Goal: Information Seeking & Learning: Learn about a topic

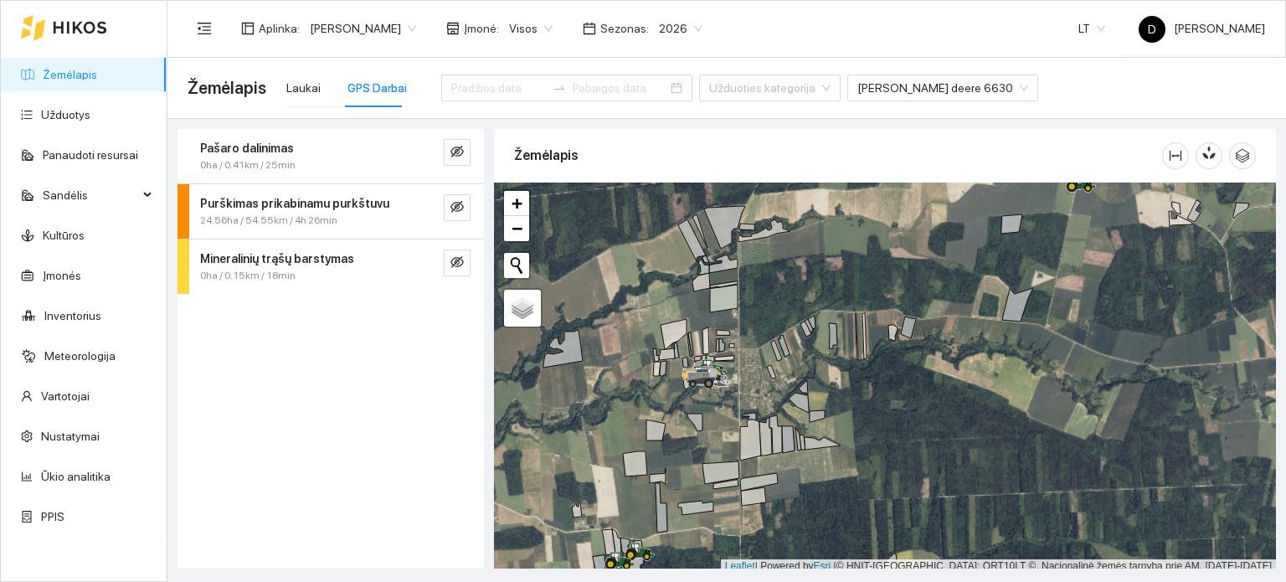
scroll to position [4, 0]
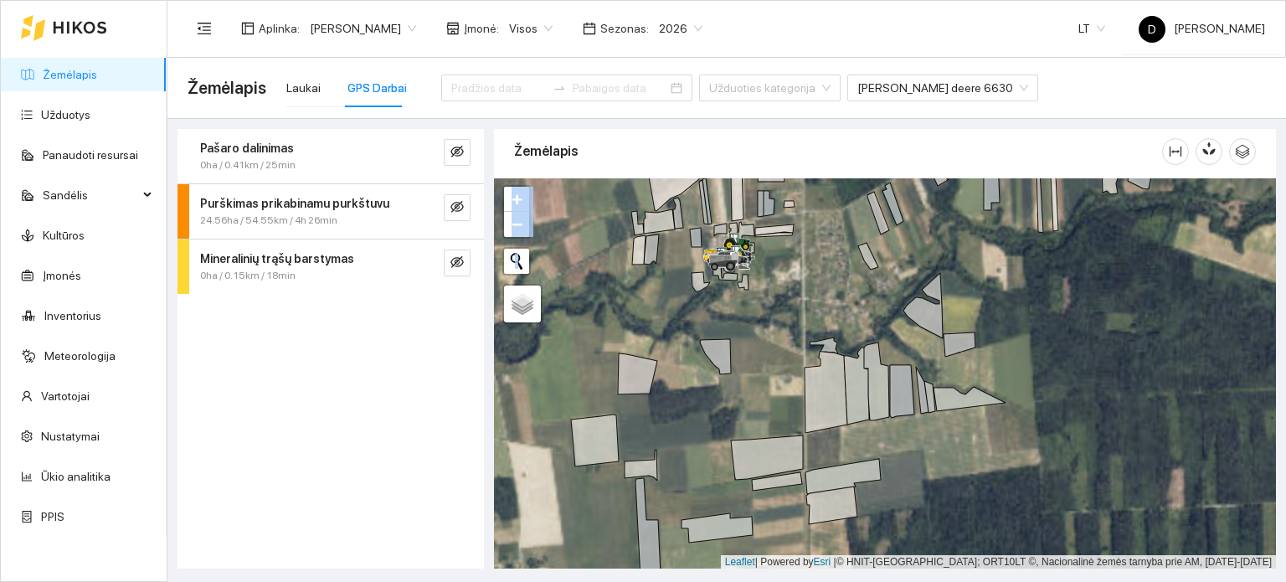
drag, startPoint x: 676, startPoint y: 469, endPoint x: 767, endPoint y: 257, distance: 230.7
click at [767, 257] on div at bounding box center [885, 373] width 782 height 391
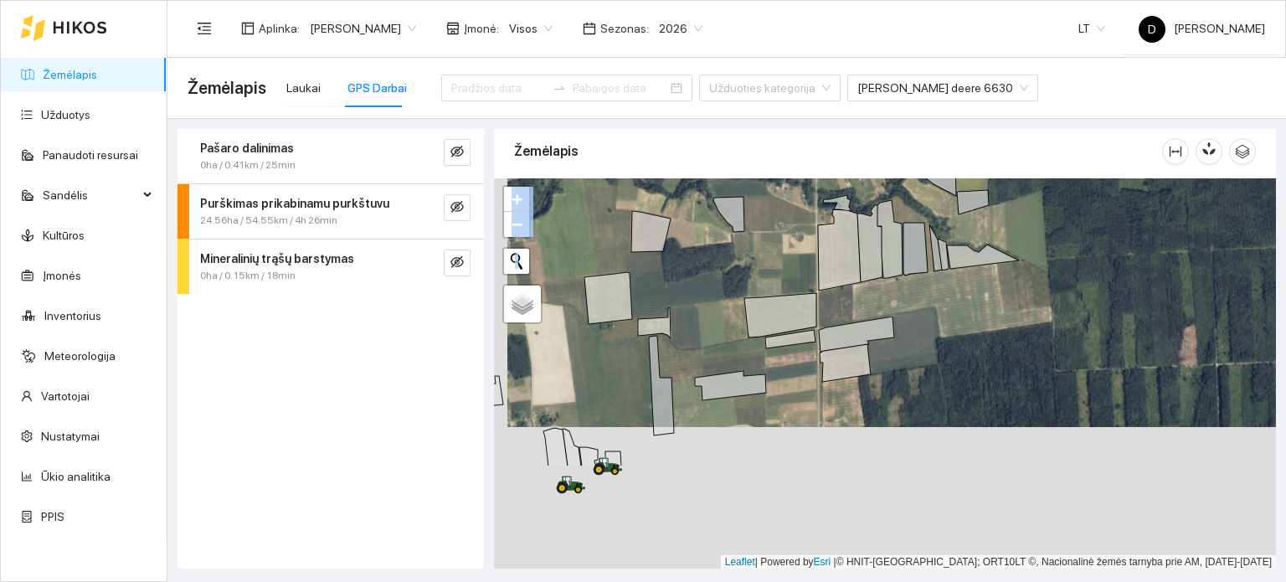
drag, startPoint x: 736, startPoint y: 433, endPoint x: 784, endPoint y: 172, distance: 264.8
click at [784, 178] on div at bounding box center [885, 373] width 782 height 391
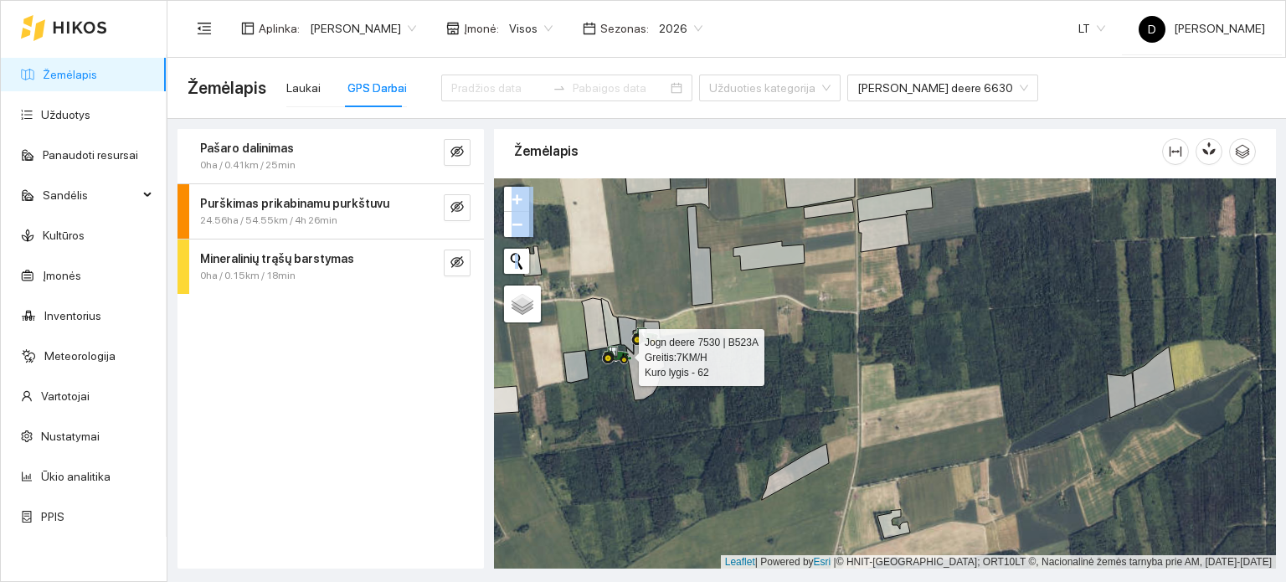
click at [622, 358] on icon at bounding box center [617, 355] width 30 height 18
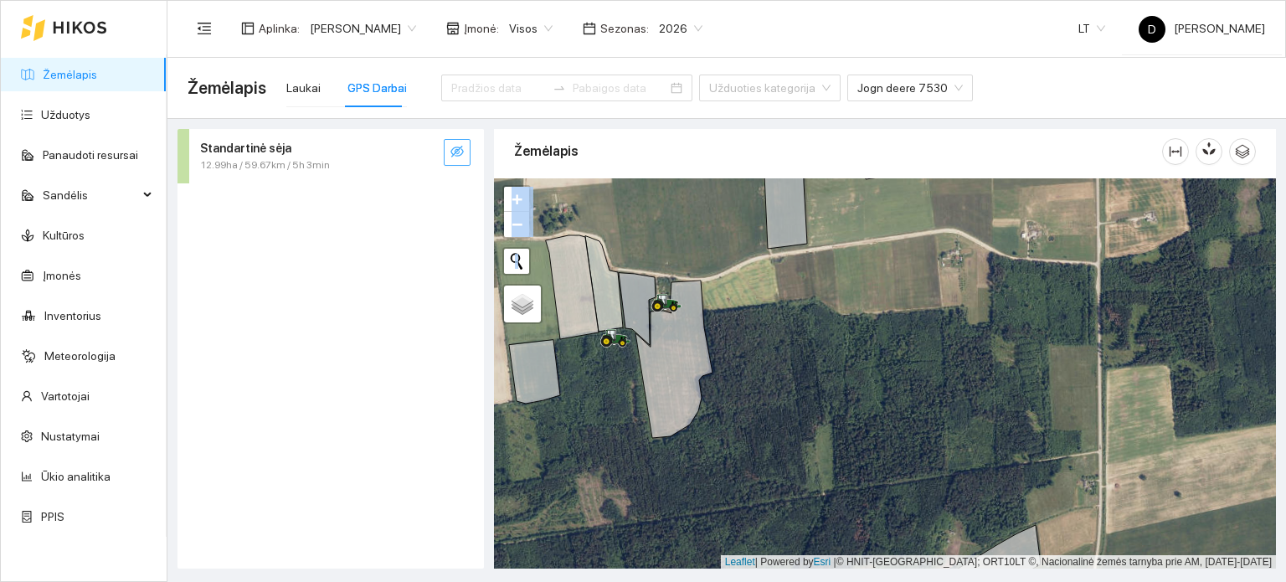
click at [461, 153] on icon "eye-invisible" at bounding box center [456, 152] width 13 height 12
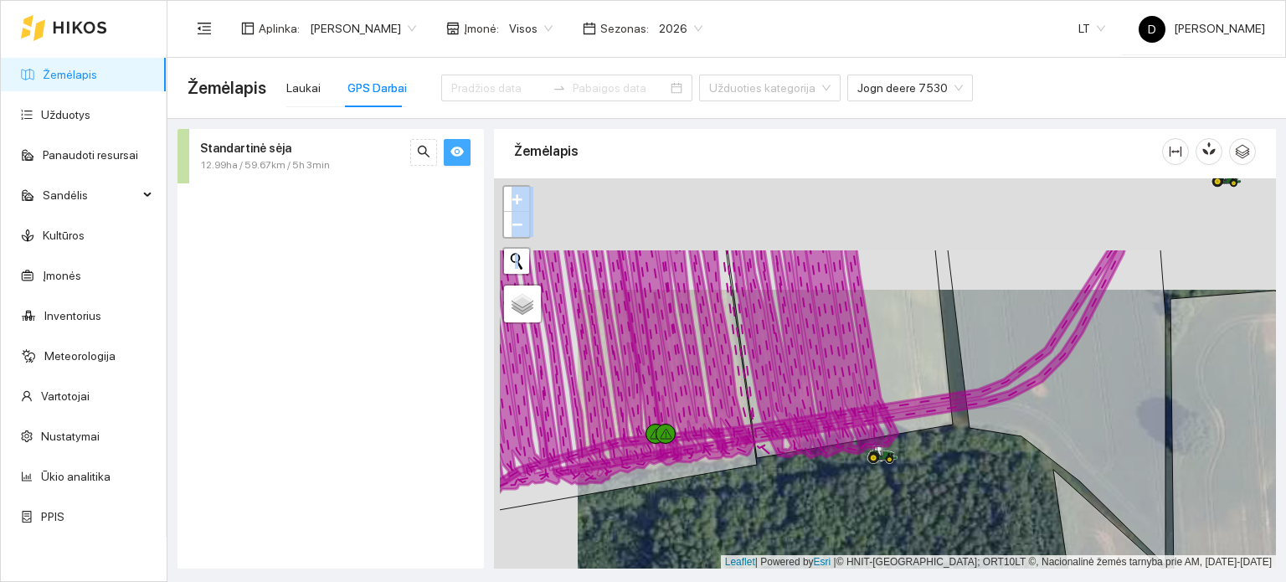
drag, startPoint x: 581, startPoint y: 308, endPoint x: 710, endPoint y: 468, distance: 205.4
click at [710, 462] on icon at bounding box center [681, 355] width 90 height 214
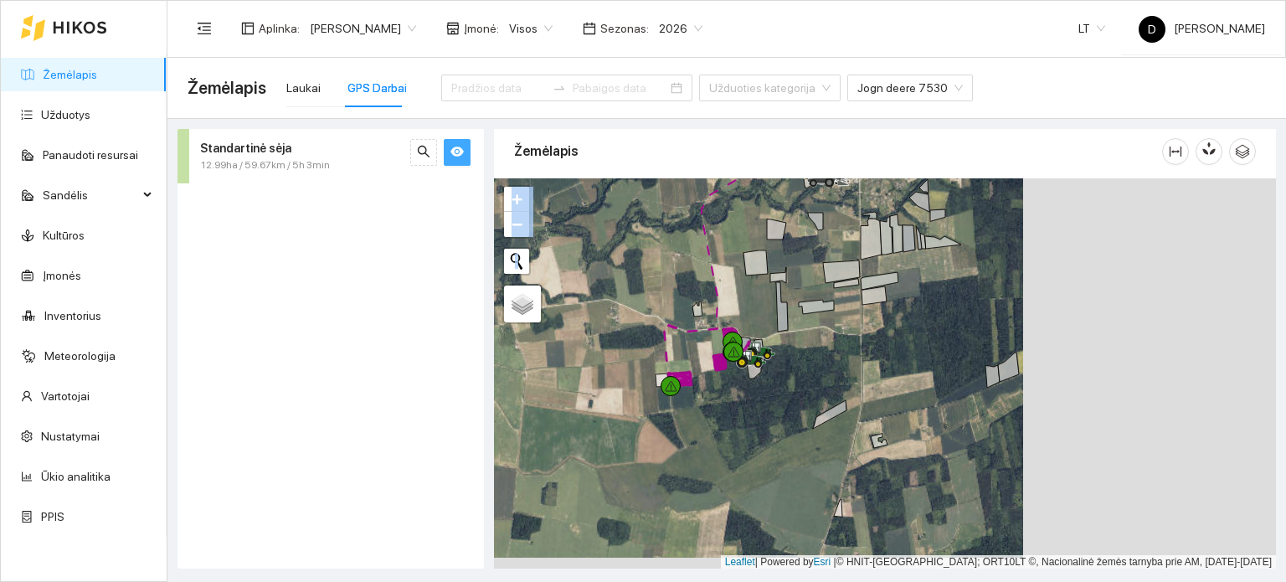
drag, startPoint x: 1119, startPoint y: 438, endPoint x: 864, endPoint y: 425, distance: 254.9
click at [864, 425] on div at bounding box center [885, 373] width 782 height 391
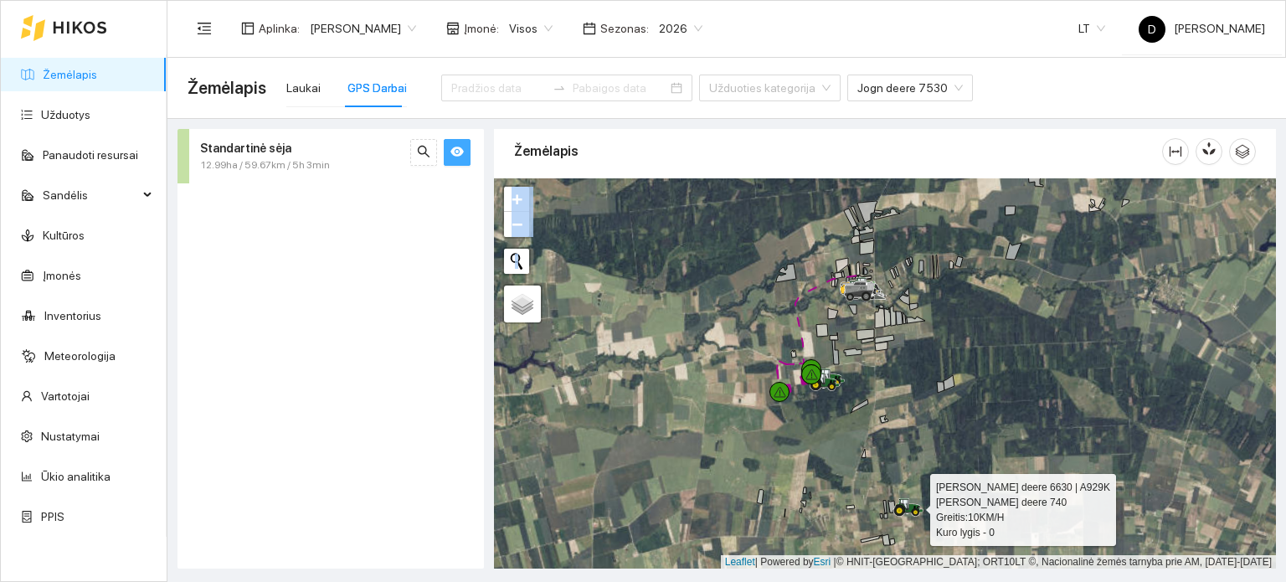
click at [908, 505] on icon at bounding box center [905, 504] width 8 height 10
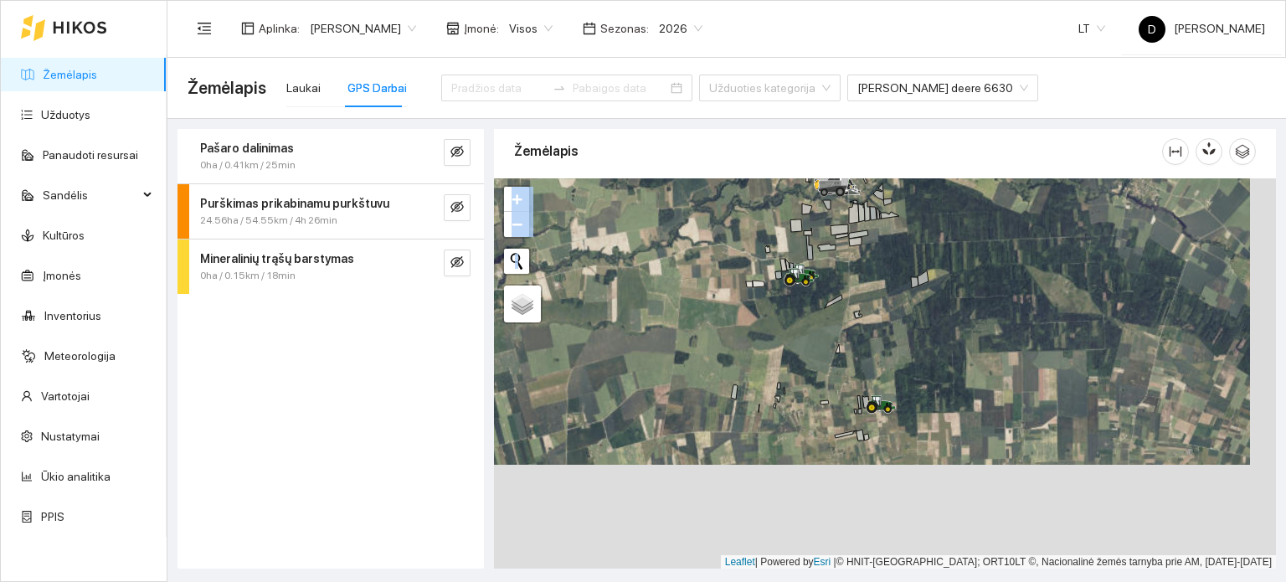
drag, startPoint x: 951, startPoint y: 435, endPoint x: 896, endPoint y: 277, distance: 166.8
click at [896, 277] on div at bounding box center [885, 373] width 782 height 391
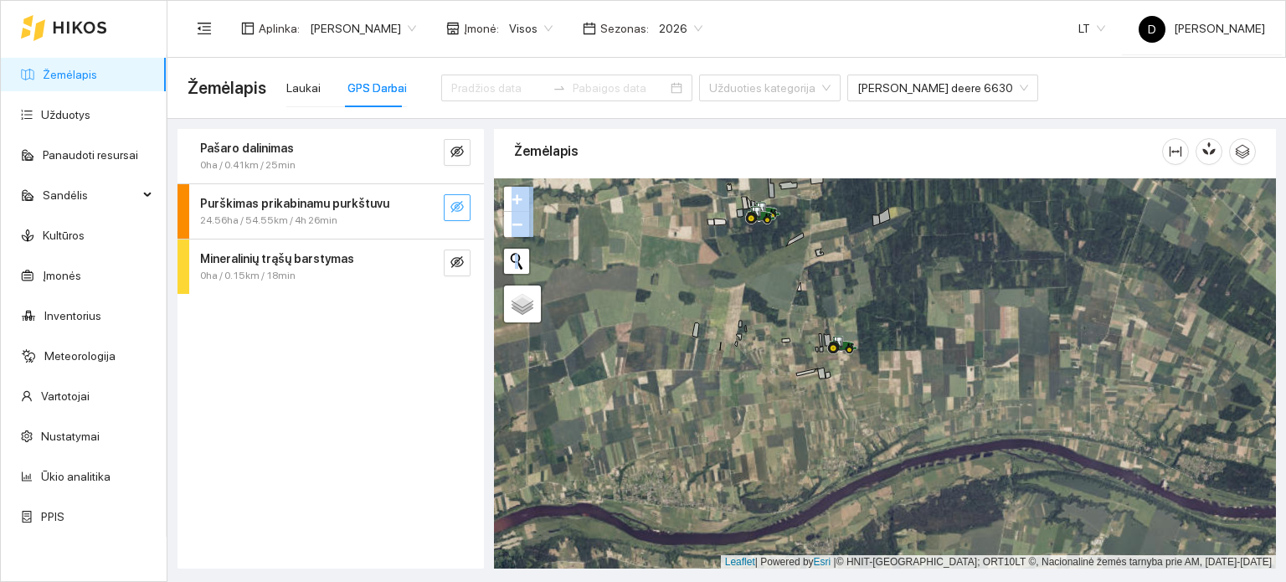
click at [458, 208] on icon "eye-invisible" at bounding box center [457, 207] width 3 height 3
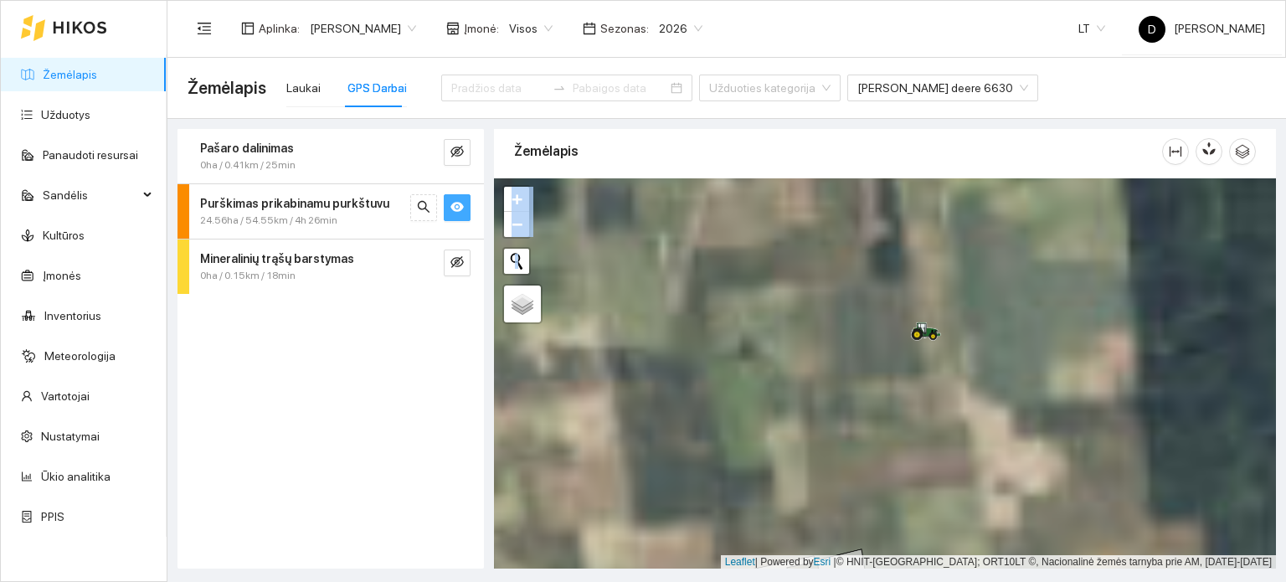
drag, startPoint x: 822, startPoint y: 272, endPoint x: 994, endPoint y: 557, distance: 332.4
click at [993, 555] on div at bounding box center [885, 373] width 782 height 391
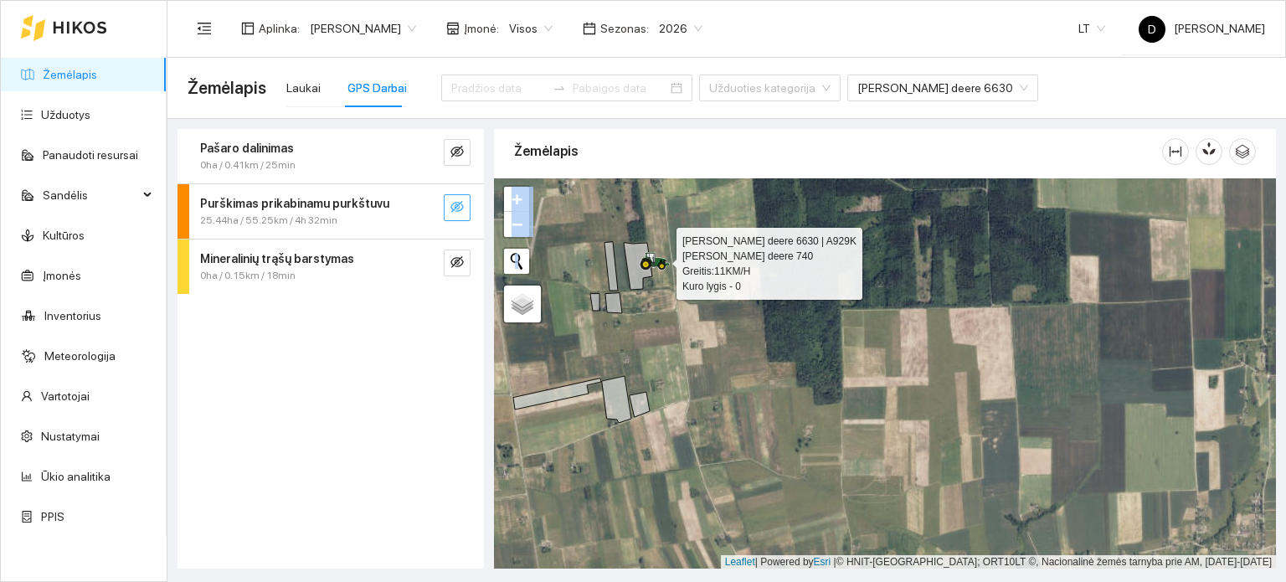
click at [648, 256] on icon at bounding box center [651, 258] width 8 height 10
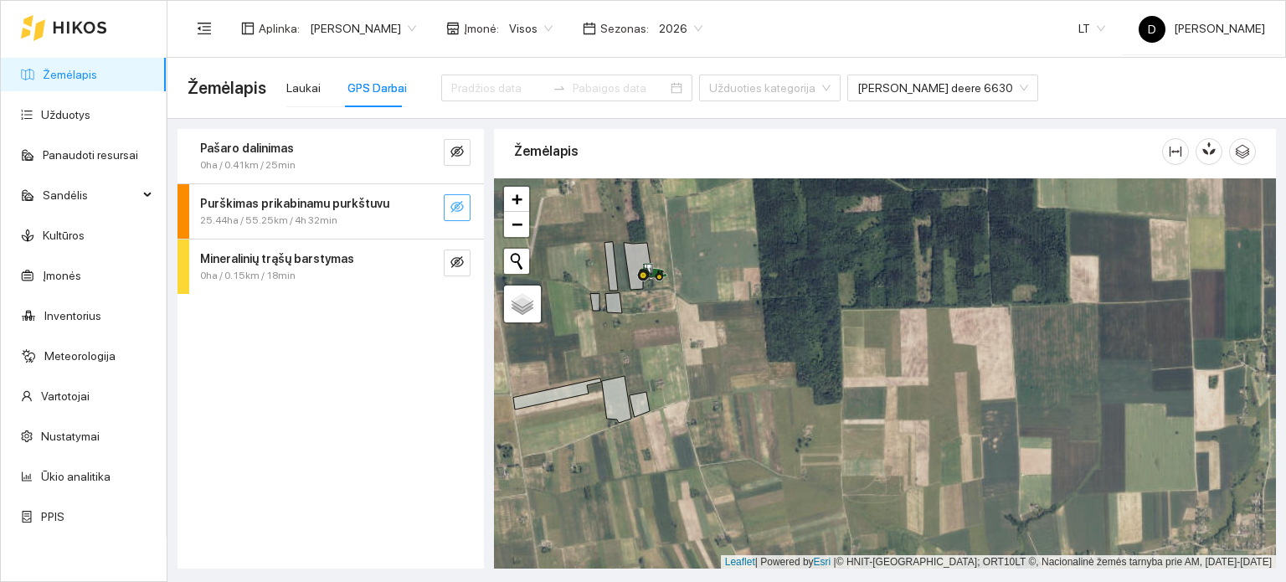
click at [278, 207] on strong "Purškimas prikabinamu purkštuvu" at bounding box center [294, 203] width 189 height 13
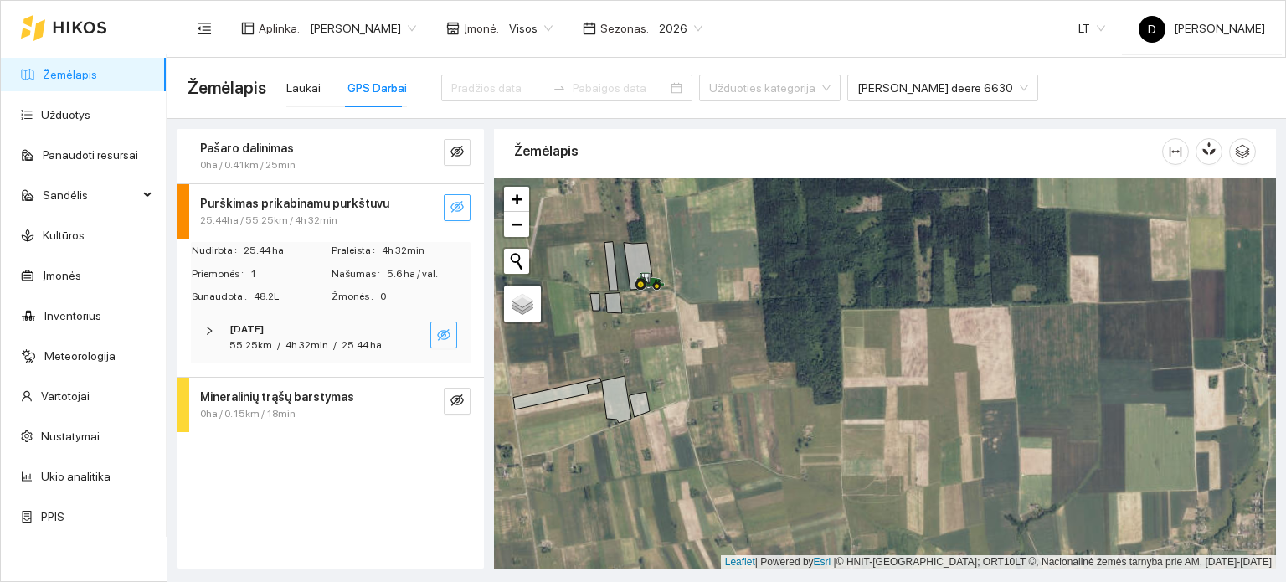
click at [441, 331] on icon "eye-invisible" at bounding box center [443, 334] width 13 height 13
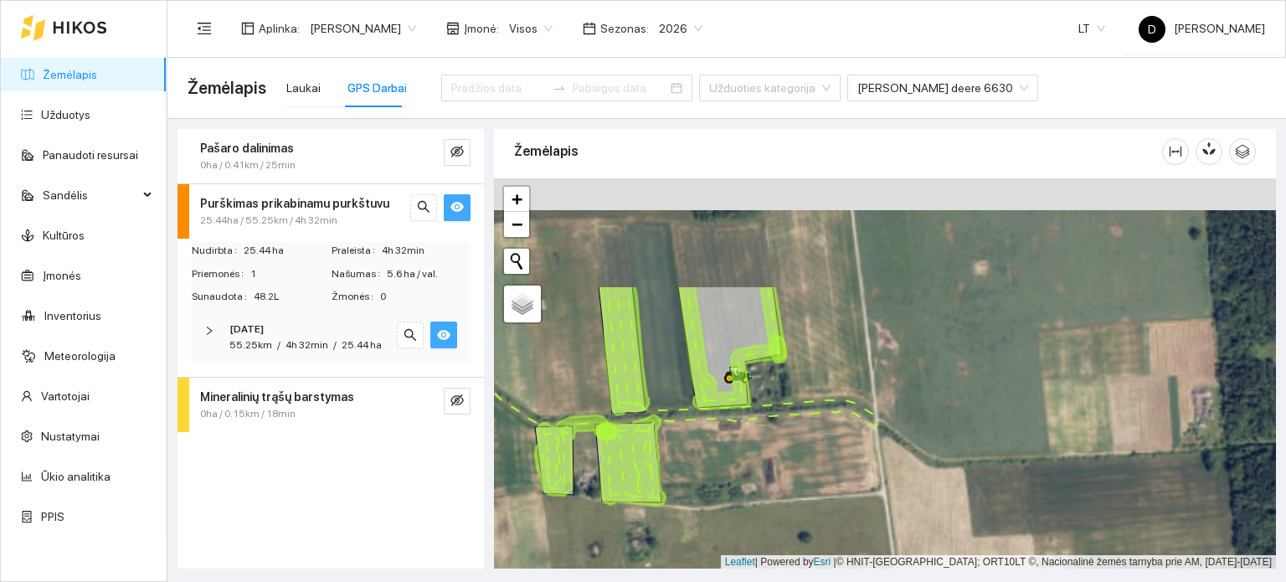
drag, startPoint x: 670, startPoint y: 327, endPoint x: 735, endPoint y: 475, distance: 161.2
click at [735, 474] on div at bounding box center [885, 373] width 782 height 391
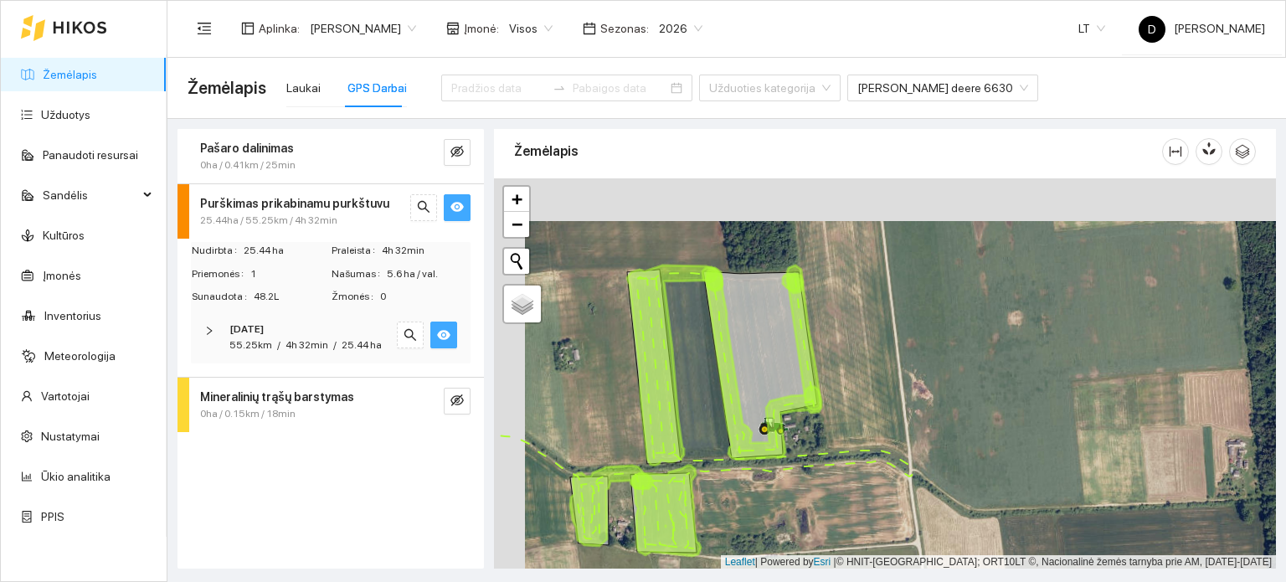
drag, startPoint x: 764, startPoint y: 467, endPoint x: 797, endPoint y: 514, distance: 57.1
click at [797, 514] on div at bounding box center [885, 373] width 782 height 391
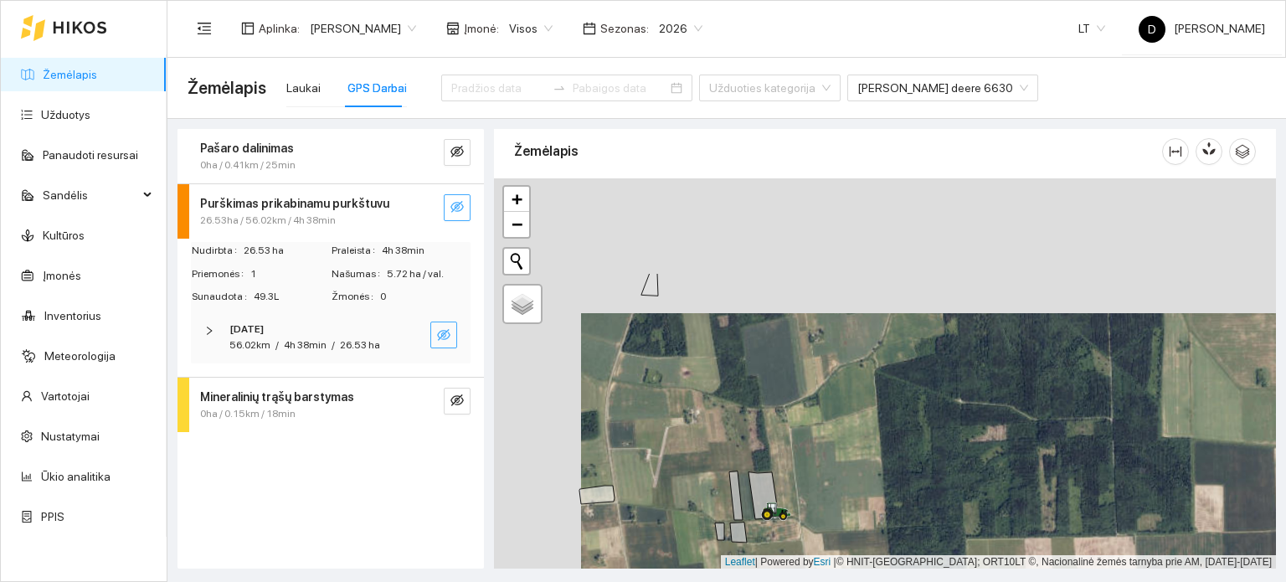
drag, startPoint x: 736, startPoint y: 379, endPoint x: 818, endPoint y: 490, distance: 137.7
click at [818, 490] on div at bounding box center [885, 373] width 782 height 391
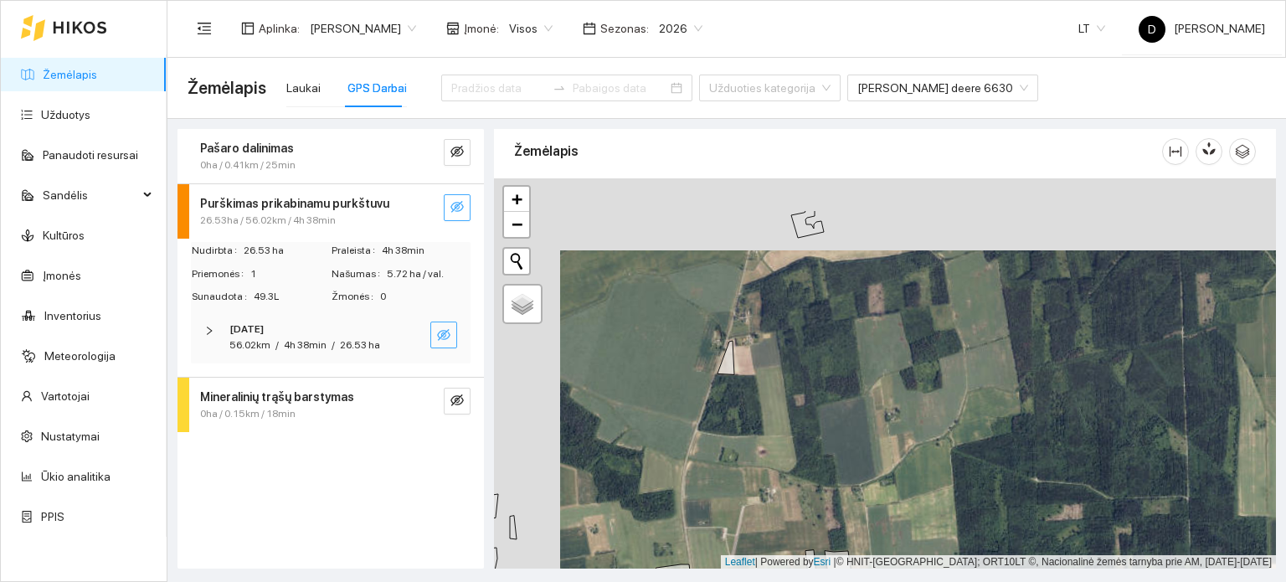
drag, startPoint x: 662, startPoint y: 380, endPoint x: 702, endPoint y: 475, distance: 102.8
click at [735, 461] on div at bounding box center [885, 373] width 782 height 391
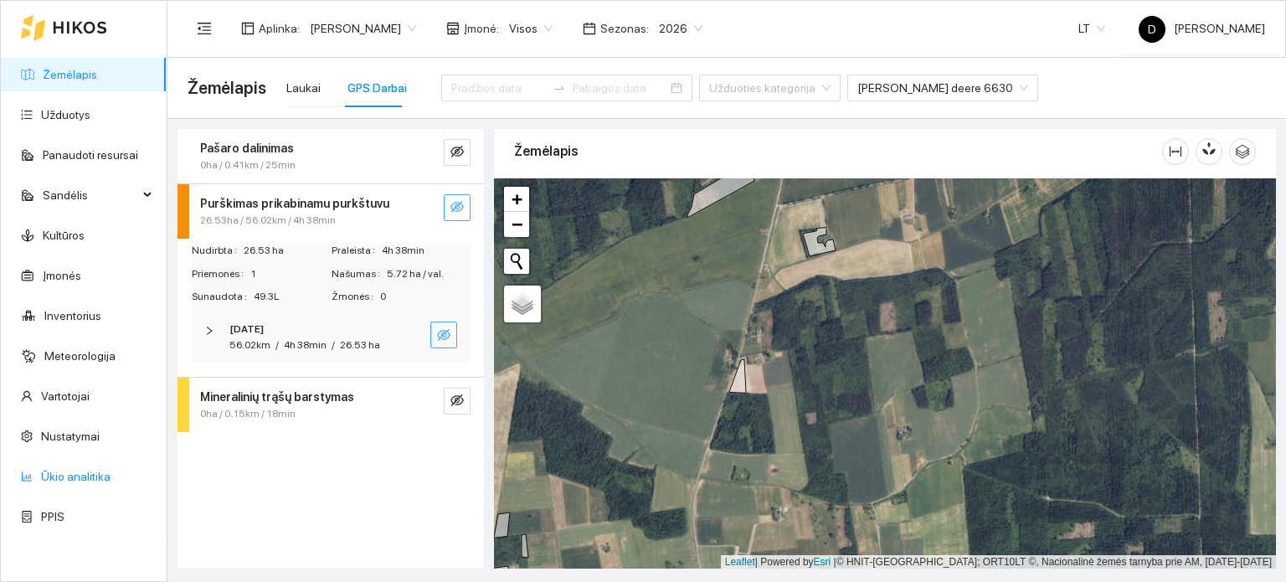
click at [58, 481] on link "Ūkio analitika" at bounding box center [75, 476] width 69 height 13
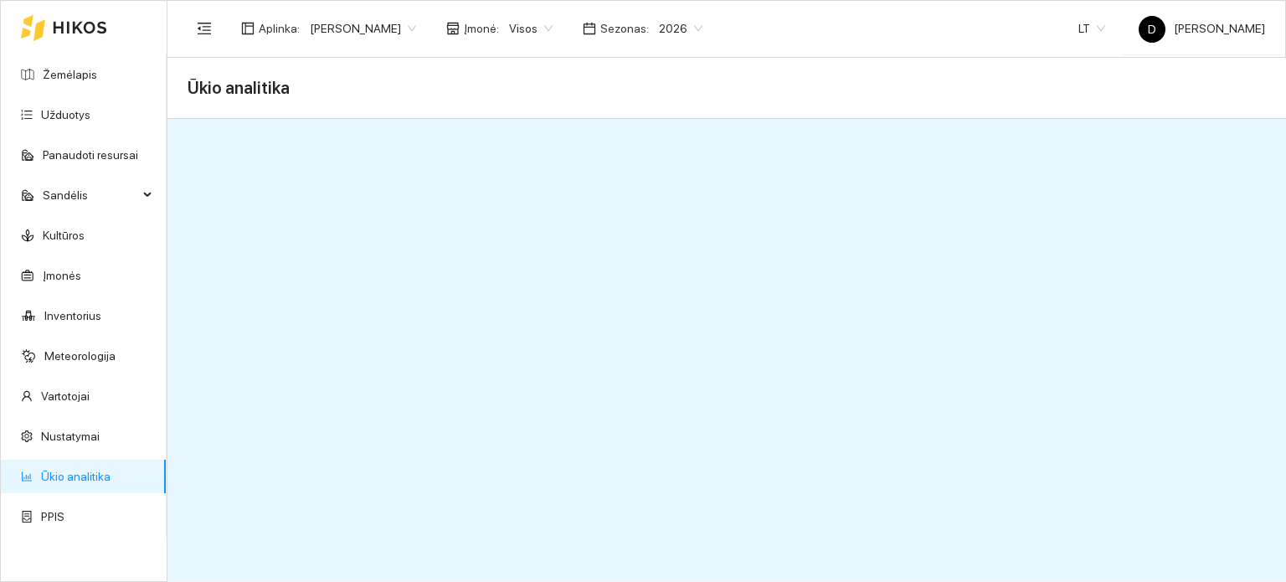
click at [85, 26] on icon at bounding box center [80, 27] width 54 height 13
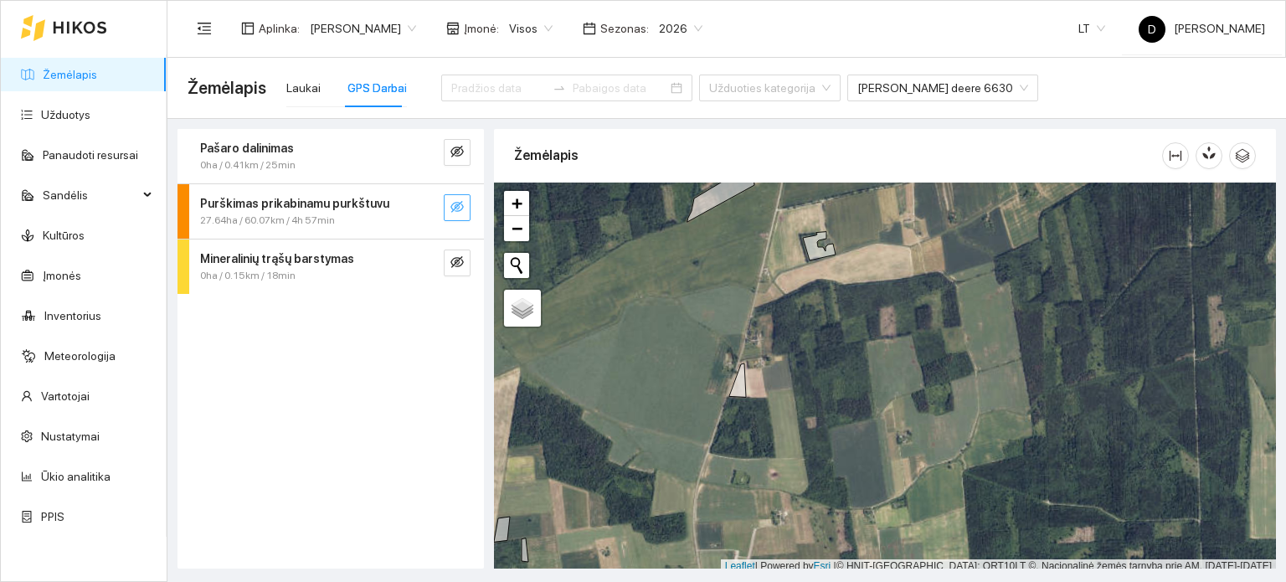
click at [463, 208] on icon "eye-invisible" at bounding box center [456, 206] width 13 height 13
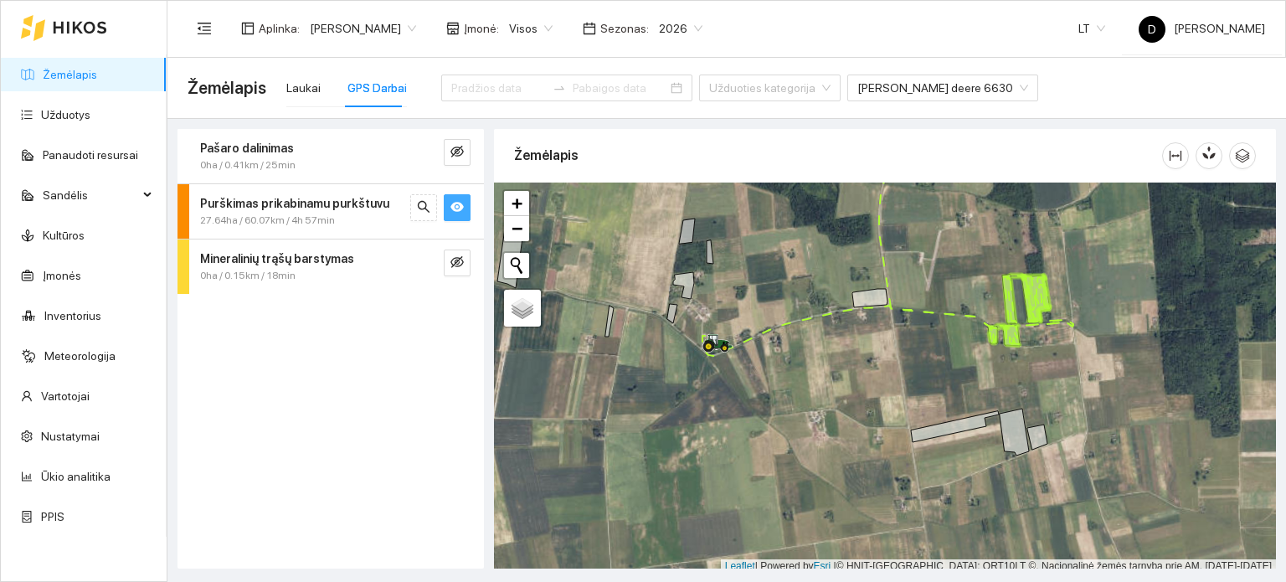
scroll to position [4, 0]
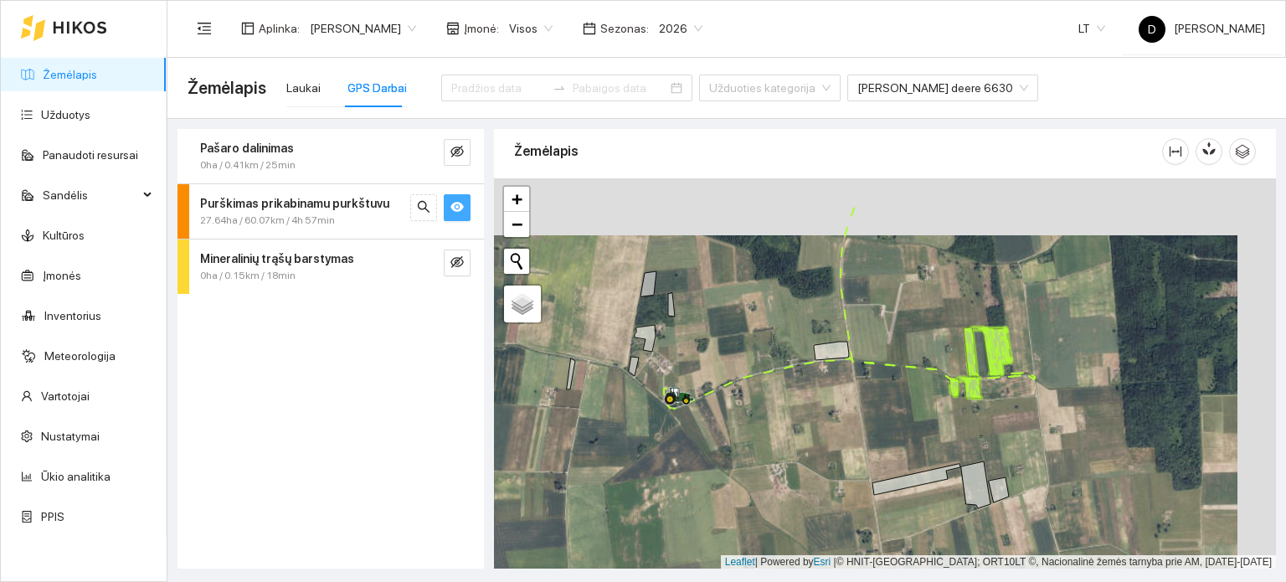
drag, startPoint x: 958, startPoint y: 327, endPoint x: 898, endPoint y: 377, distance: 78.5
click at [914, 372] on div at bounding box center [885, 373] width 782 height 391
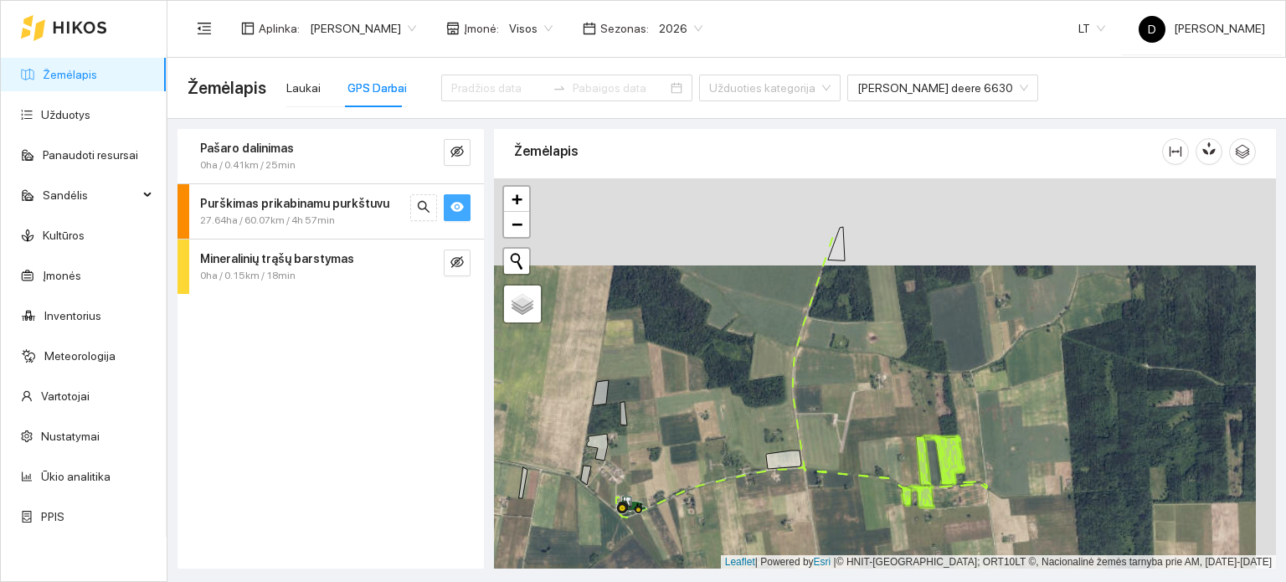
drag, startPoint x: 906, startPoint y: 347, endPoint x: 878, endPoint y: 435, distance: 92.4
click at [878, 435] on div at bounding box center [885, 373] width 782 height 391
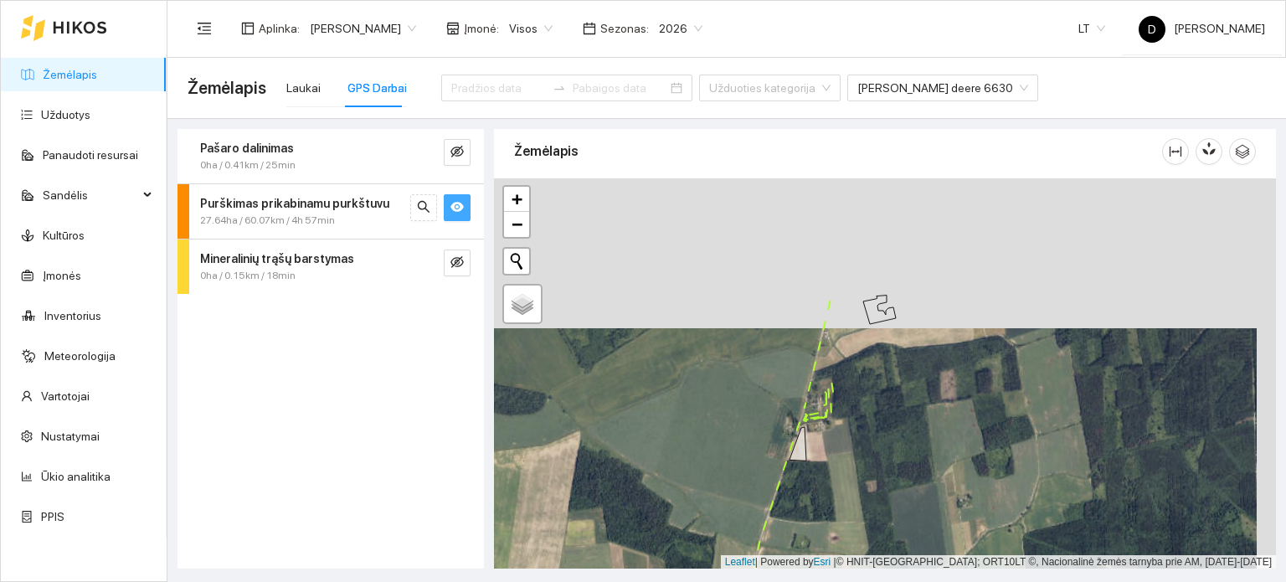
drag, startPoint x: 879, startPoint y: 427, endPoint x: 854, endPoint y: 476, distance: 54.7
click at [855, 477] on div at bounding box center [885, 373] width 782 height 391
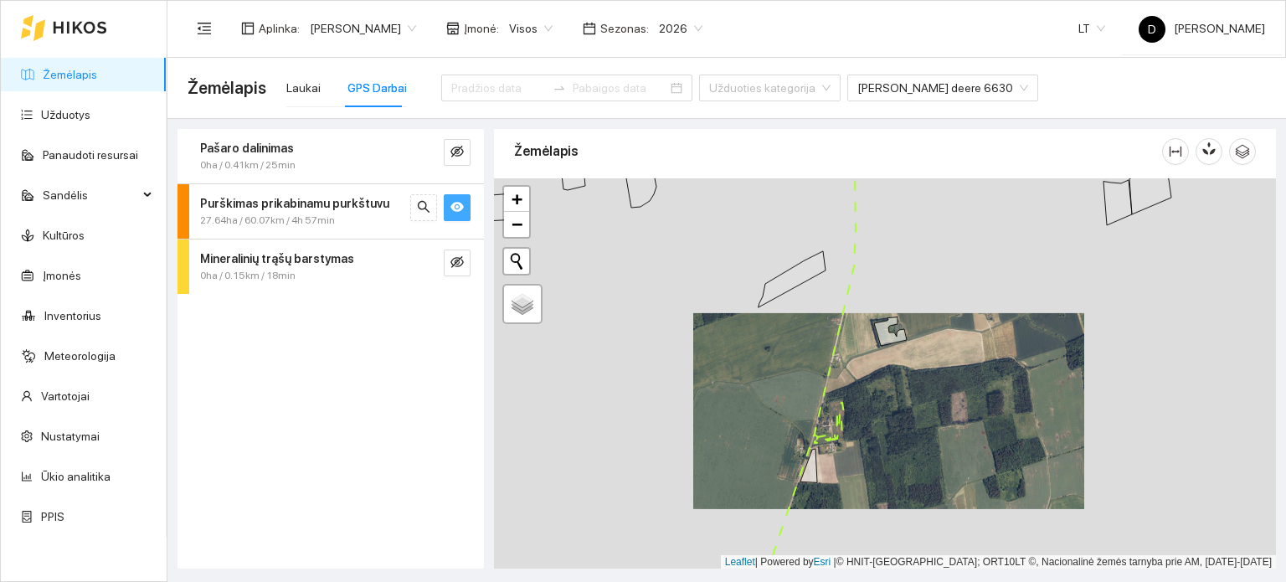
drag, startPoint x: 858, startPoint y: 367, endPoint x: 980, endPoint y: 533, distance: 205.5
click at [978, 535] on div at bounding box center [885, 373] width 782 height 391
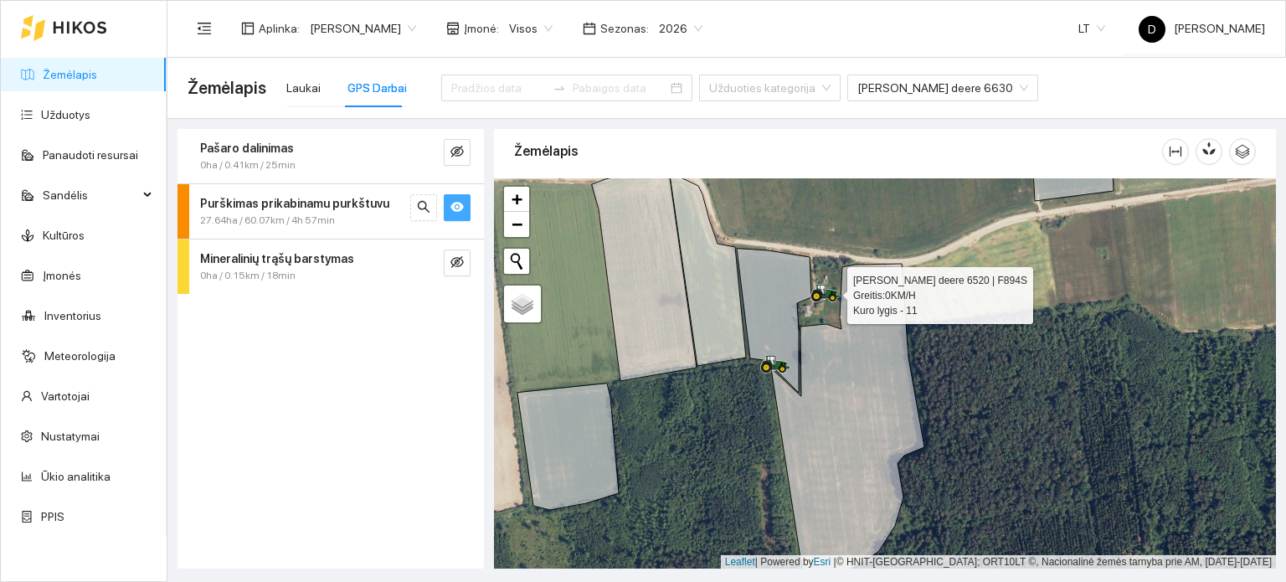
click at [815, 296] on icon at bounding box center [816, 296] width 5 height 5
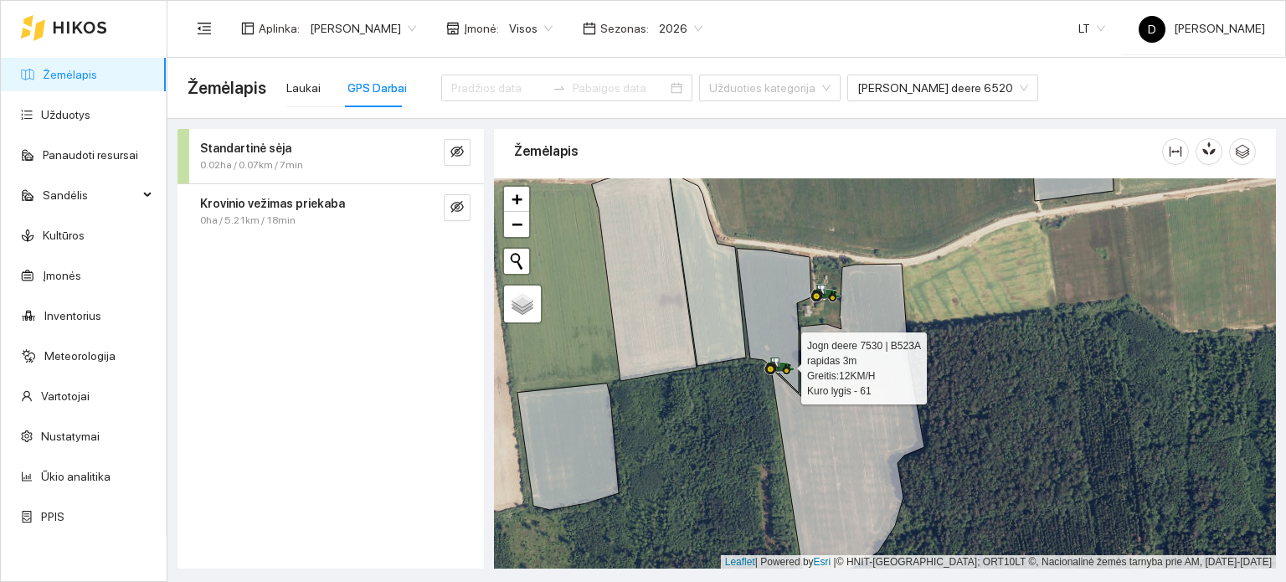
click at [775, 362] on icon at bounding box center [776, 363] width 8 height 10
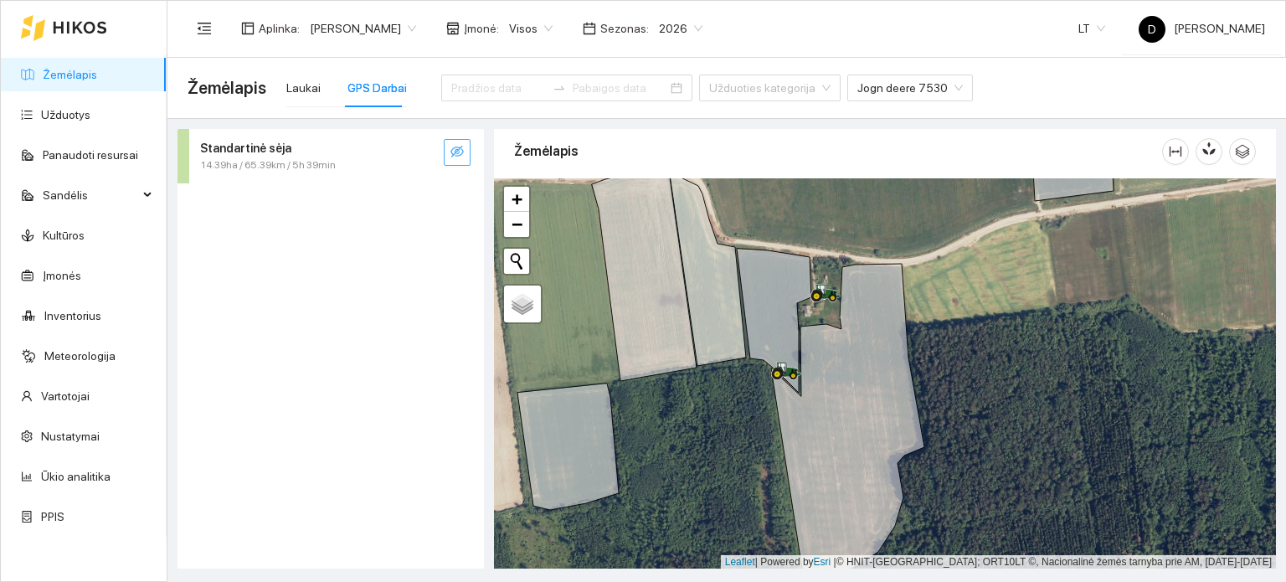
click at [452, 153] on icon "eye-invisible" at bounding box center [456, 152] width 13 height 12
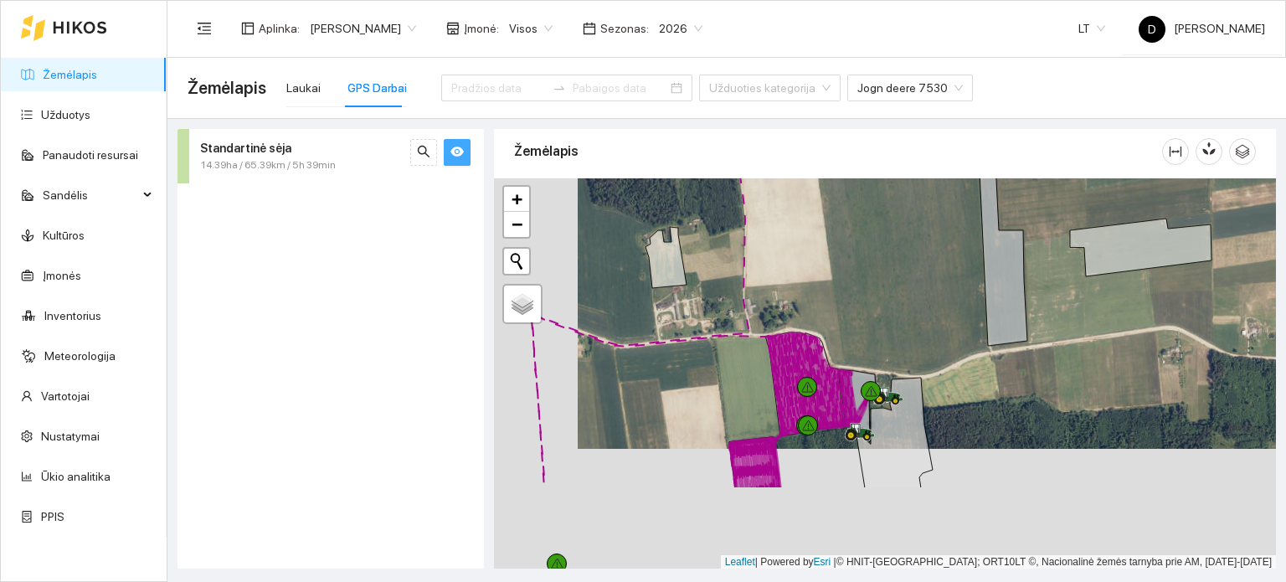
drag, startPoint x: 825, startPoint y: 485, endPoint x: 914, endPoint y: 347, distance: 164.7
click at [918, 347] on div at bounding box center [885, 373] width 782 height 391
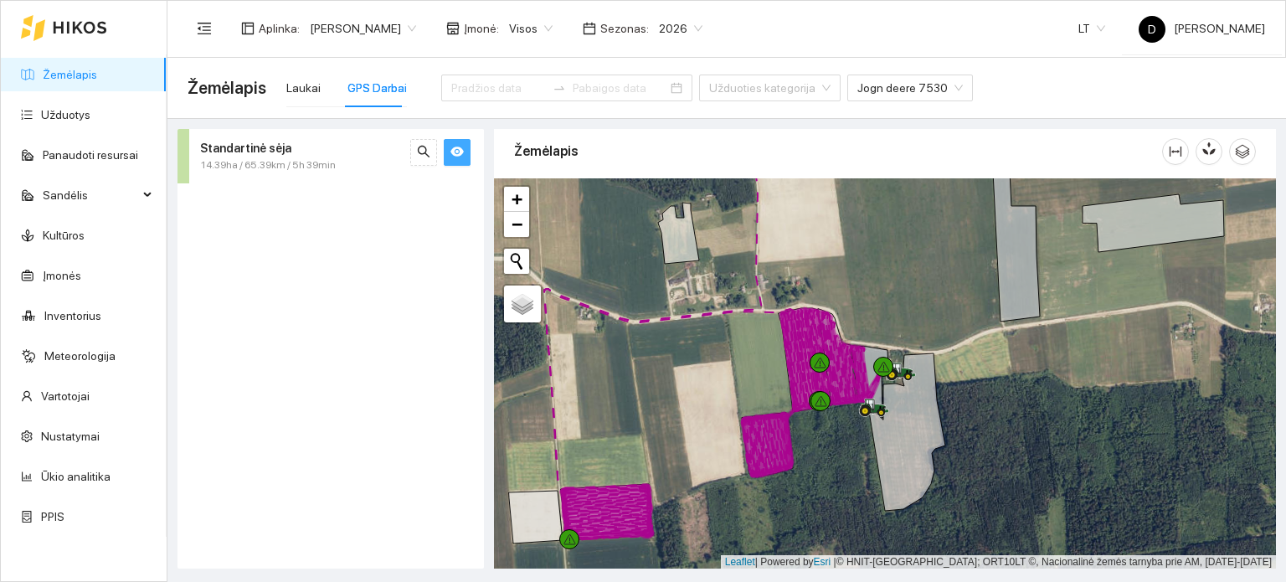
click at [355, 162] on div "14.39ha / 65.39km / 5h 39min" at bounding box center [302, 165] width 205 height 16
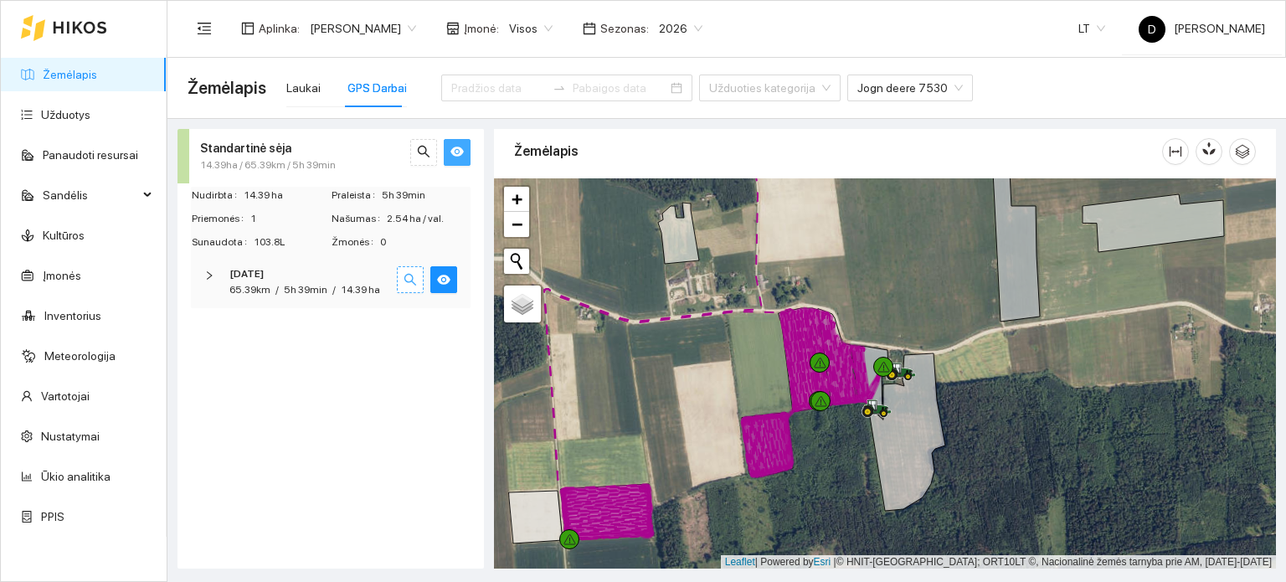
click at [414, 278] on icon "search" at bounding box center [410, 279] width 13 height 13
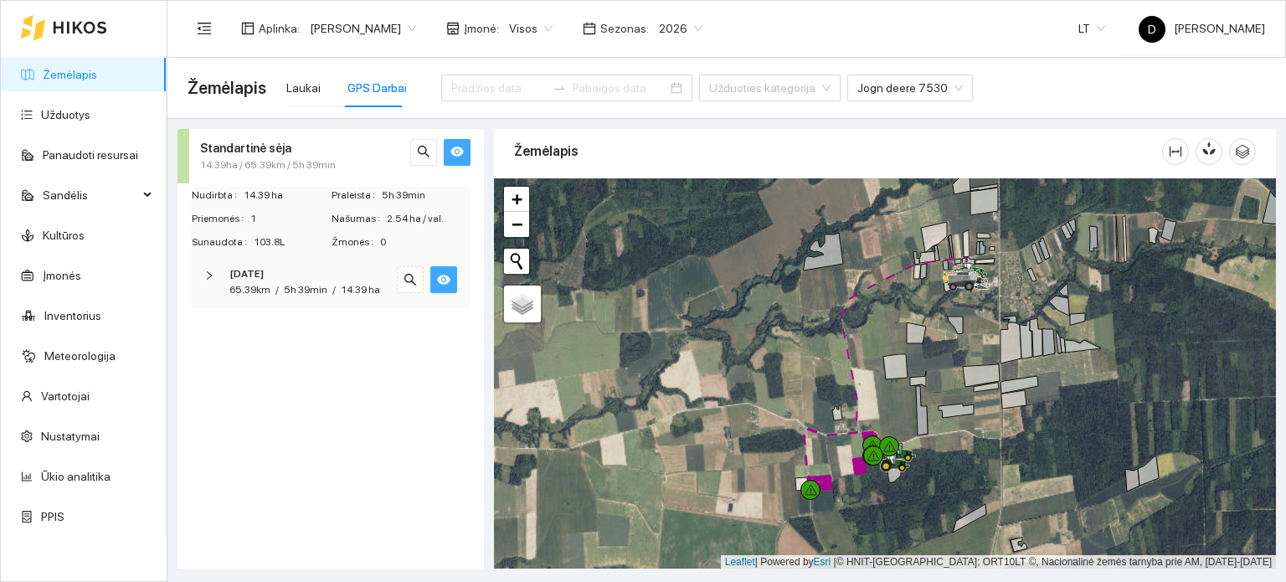
click at [440, 278] on icon "eye" at bounding box center [443, 280] width 13 height 10
click at [440, 278] on icon "eye-invisible" at bounding box center [443, 279] width 13 height 13
click at [409, 227] on td "Našumas 2.54 ha / val." at bounding box center [401, 221] width 140 height 23
click at [347, 207] on td "Praleista 5h 39min" at bounding box center [401, 198] width 140 height 23
click at [459, 155] on icon "eye" at bounding box center [456, 152] width 13 height 10
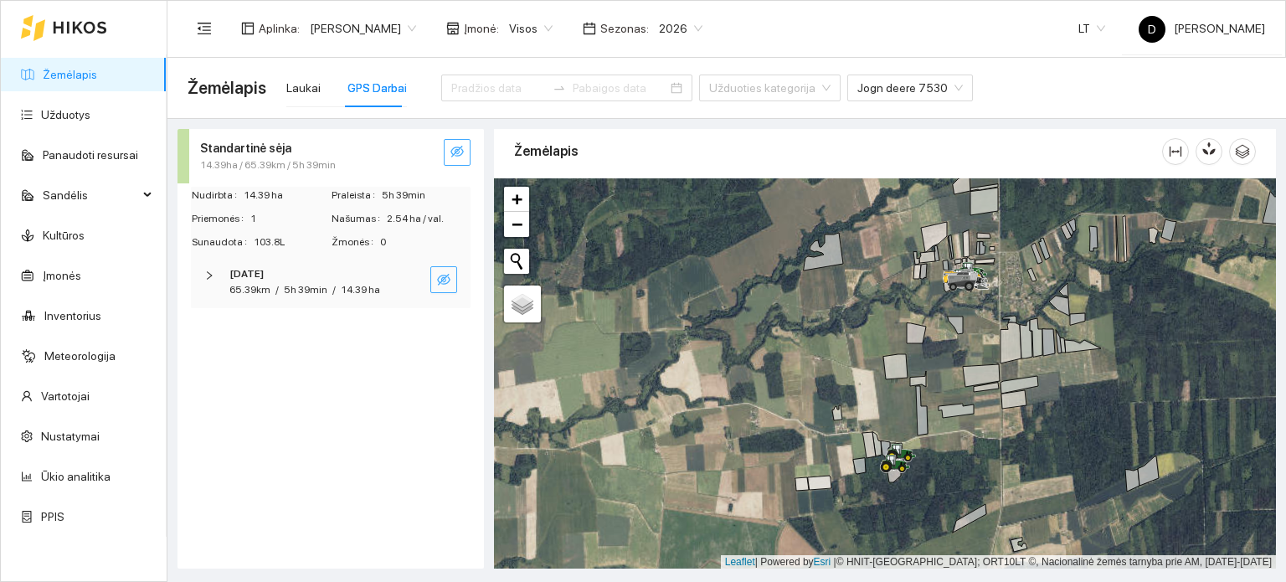
click at [459, 155] on icon "eye-invisible" at bounding box center [456, 152] width 13 height 12
click at [211, 279] on icon "right" at bounding box center [209, 275] width 10 height 10
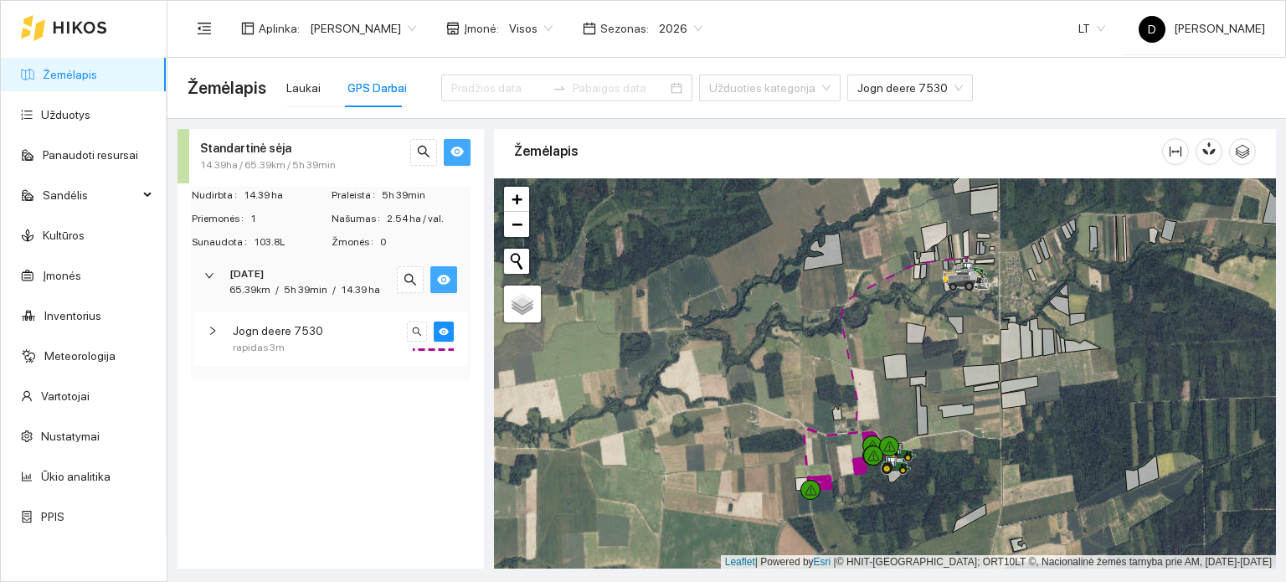
click at [216, 331] on icon "right" at bounding box center [213, 331] width 10 height 10
click at [219, 95] on span "Žemėlapis" at bounding box center [227, 88] width 79 height 27
click at [222, 90] on span "Žemėlapis" at bounding box center [227, 88] width 79 height 27
click at [72, 28] on icon at bounding box center [80, 27] width 54 height 13
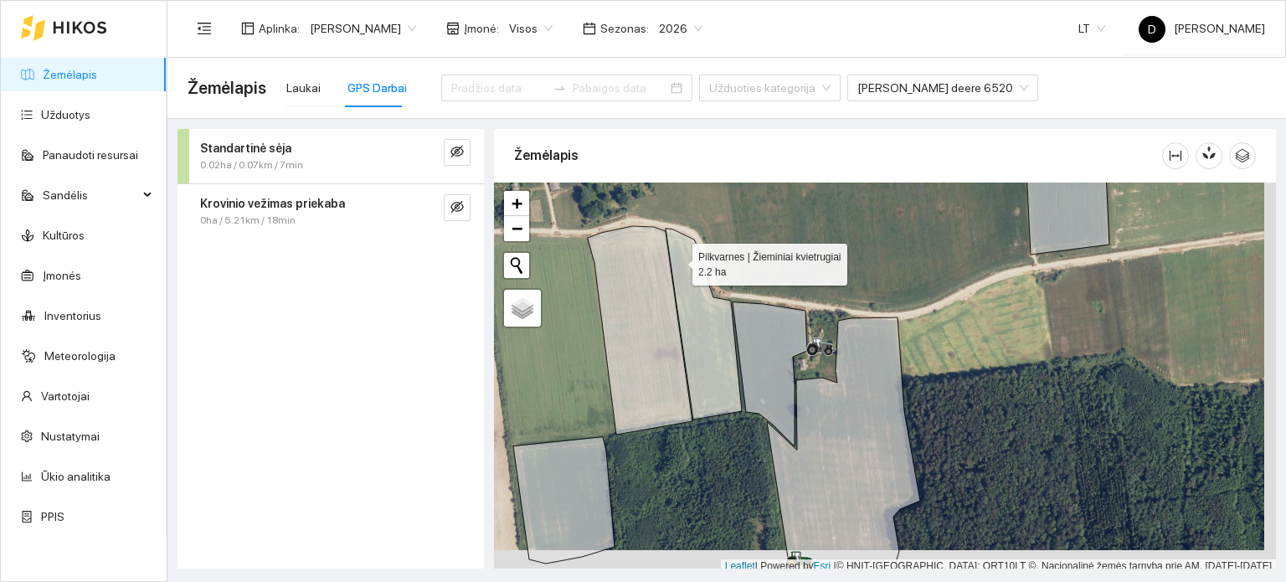
scroll to position [4, 0]
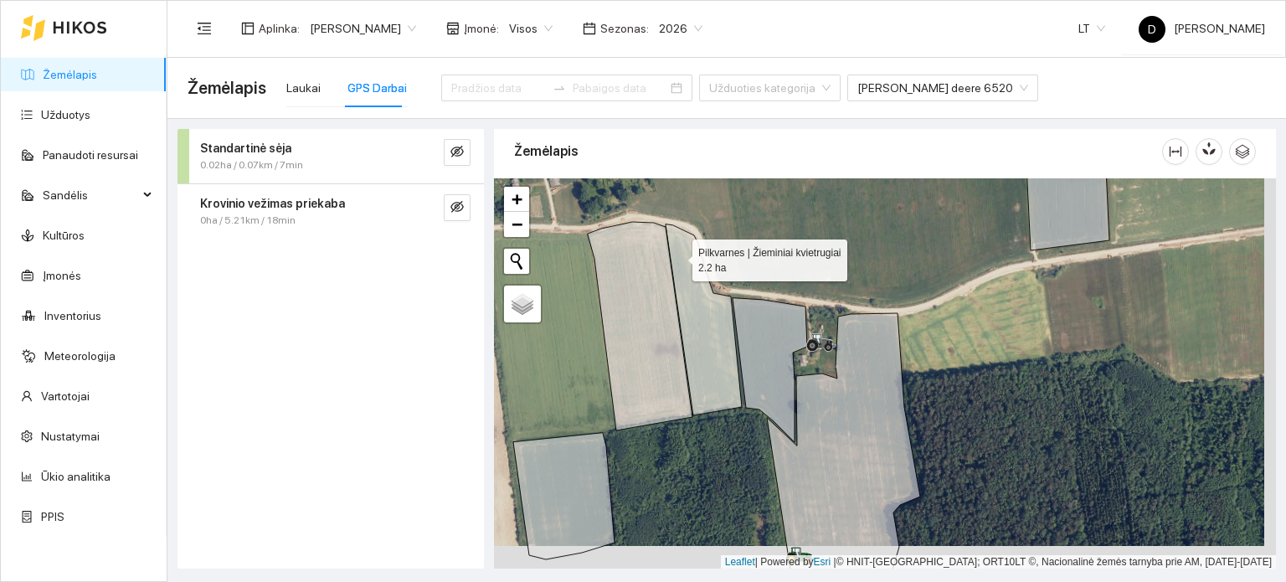
drag, startPoint x: 680, startPoint y: 259, endPoint x: 680, endPoint y: 182, distance: 77.0
click at [680, 224] on icon at bounding box center [704, 319] width 76 height 191
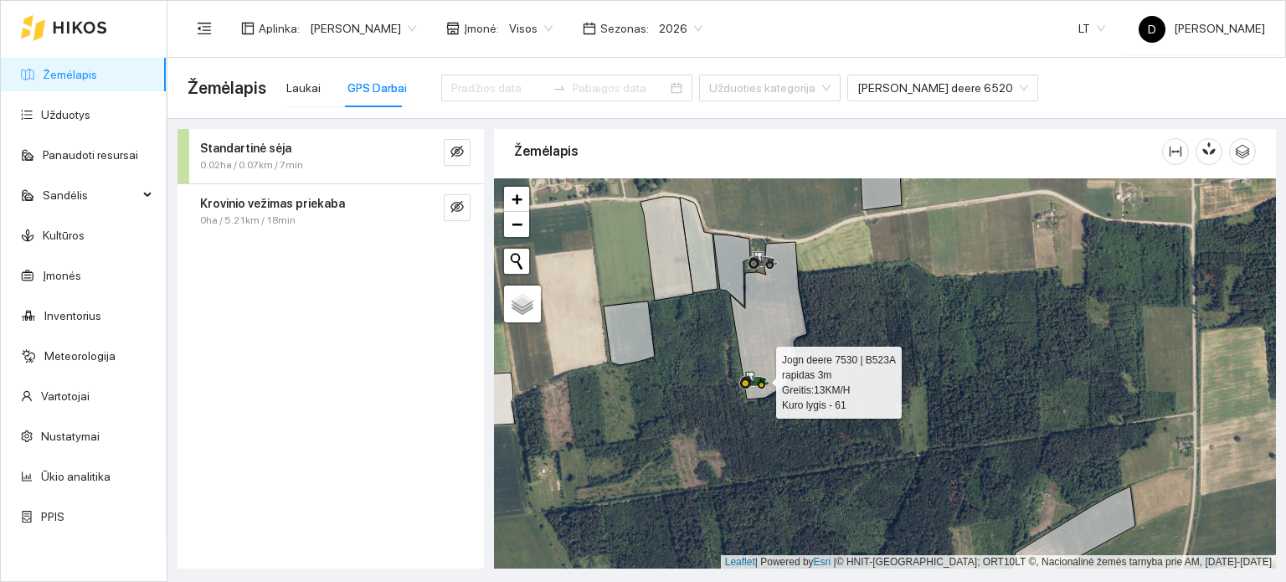
click at [756, 381] on icon at bounding box center [755, 377] width 28 height 13
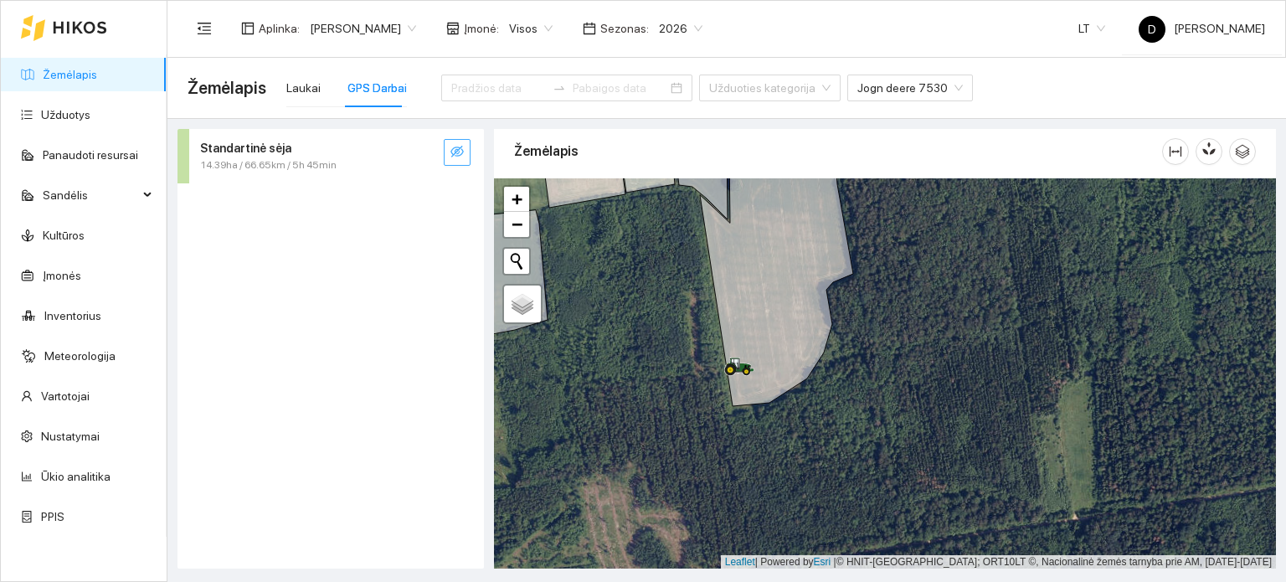
click at [462, 154] on icon "eye-invisible" at bounding box center [456, 151] width 13 height 13
